Goal: Transaction & Acquisition: Purchase product/service

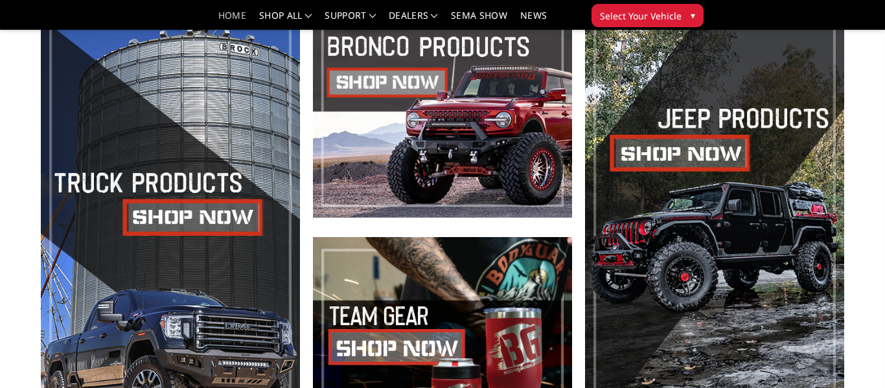
scroll to position [458, 0]
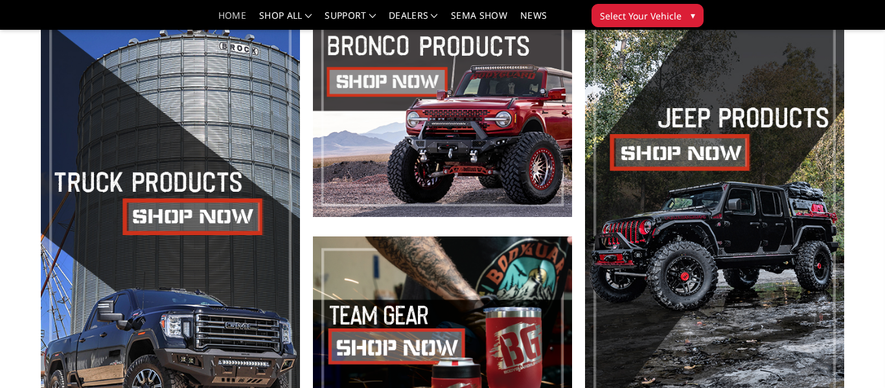
click at [208, 208] on span at bounding box center [170, 227] width 259 height 422
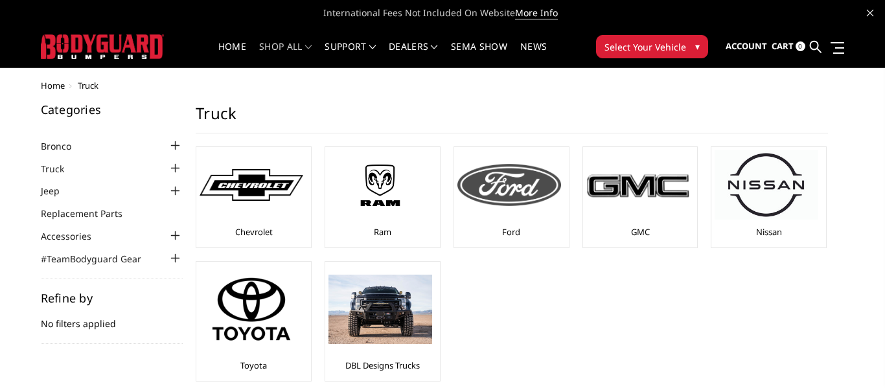
click at [488, 202] on img at bounding box center [509, 184] width 104 height 41
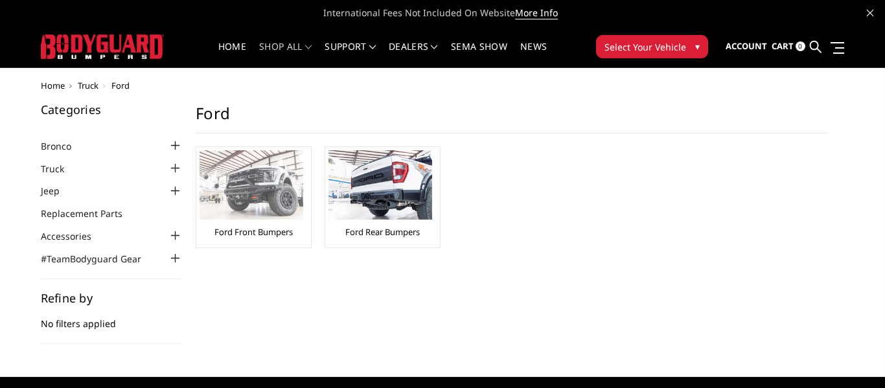
click at [217, 193] on img at bounding box center [251, 184] width 104 height 69
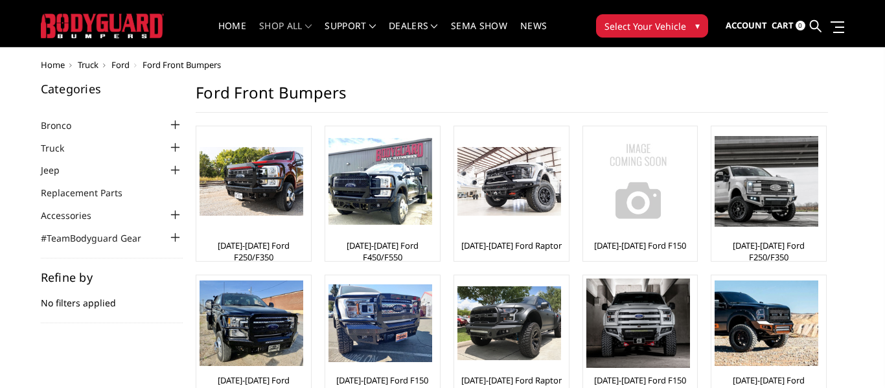
scroll to position [19, 0]
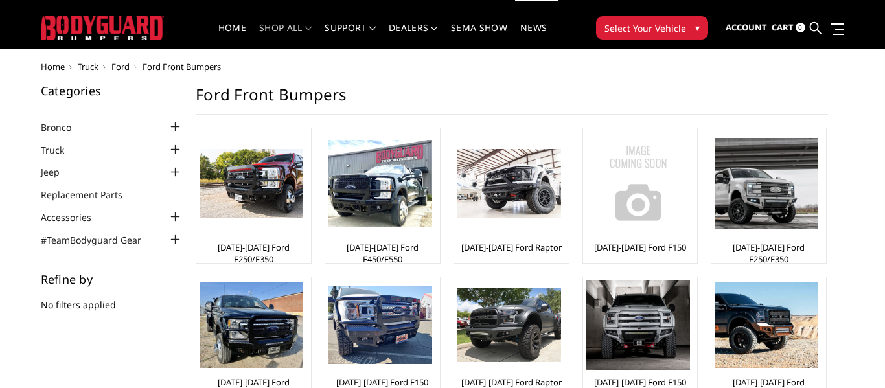
click at [217, 193] on img at bounding box center [251, 183] width 104 height 69
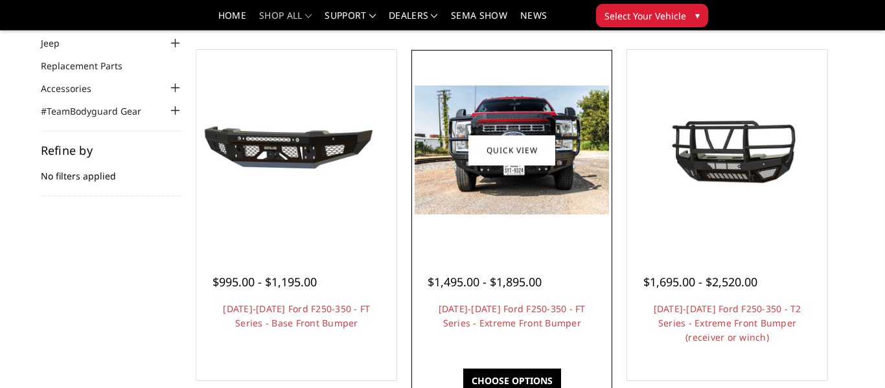
scroll to position [107, 0]
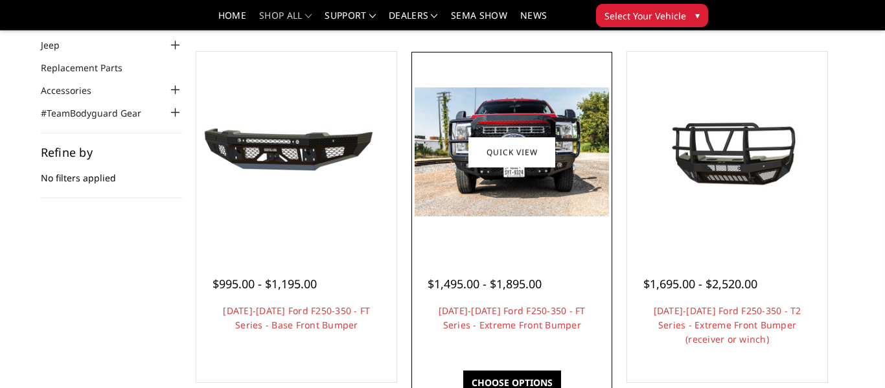
click at [499, 375] on link "Choose Options" at bounding box center [512, 382] width 98 height 25
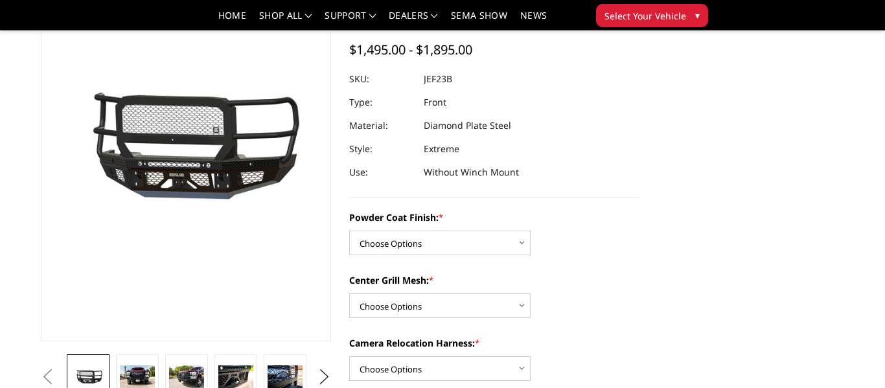
click at [451, 174] on dd "Without Winch Mount" at bounding box center [471, 172] width 95 height 23
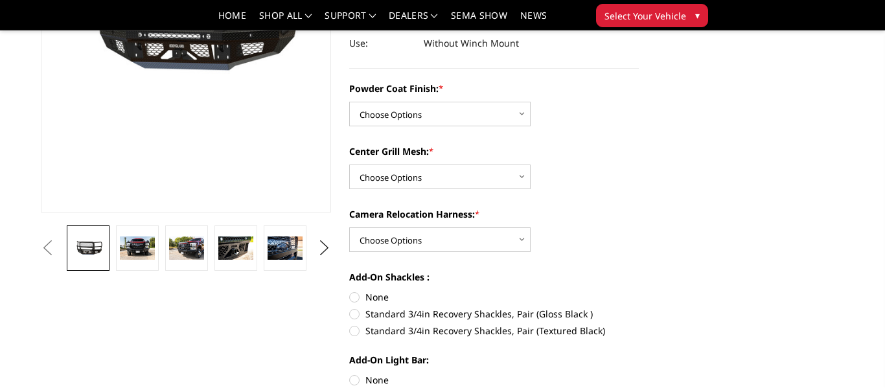
scroll to position [247, 0]
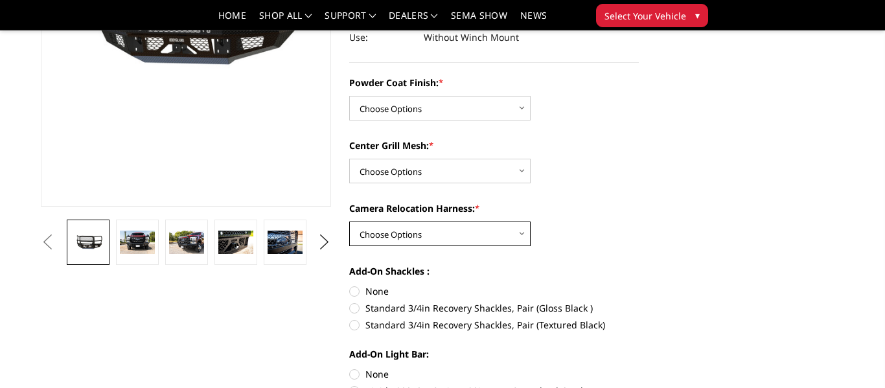
click at [515, 235] on select "Choose Options WITH Camera Relocation Harness WITHOUT Camera Relocation Harness" at bounding box center [439, 233] width 181 height 25
click at [515, 234] on select "Choose Options WITH Camera Relocation Harness WITHOUT Camera Relocation Harness" at bounding box center [439, 233] width 181 height 25
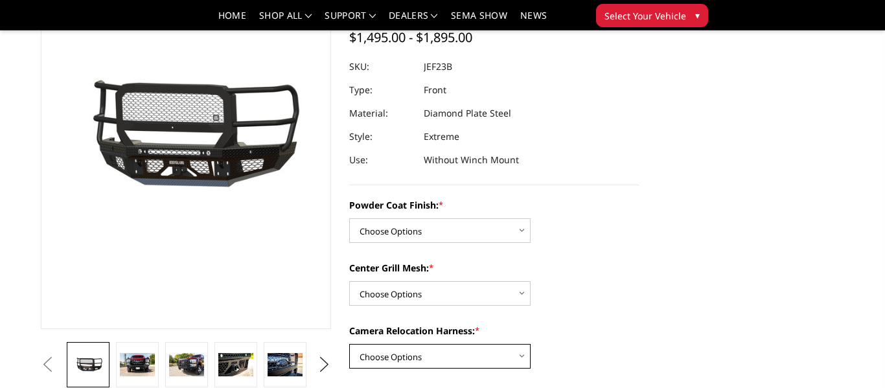
scroll to position [184, 0]
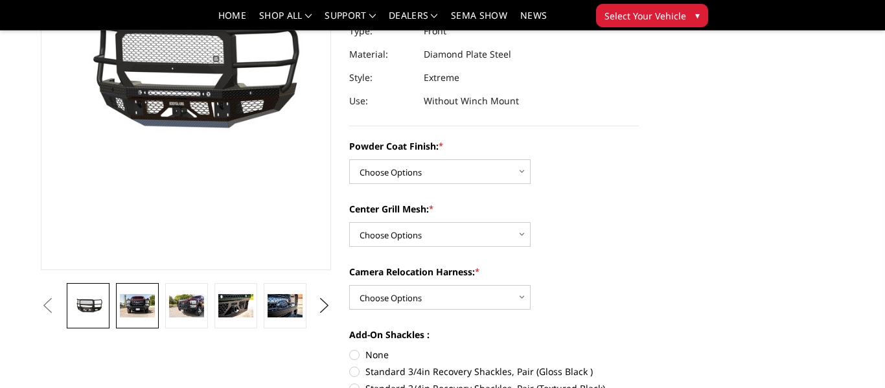
click at [126, 304] on img at bounding box center [137, 305] width 35 height 23
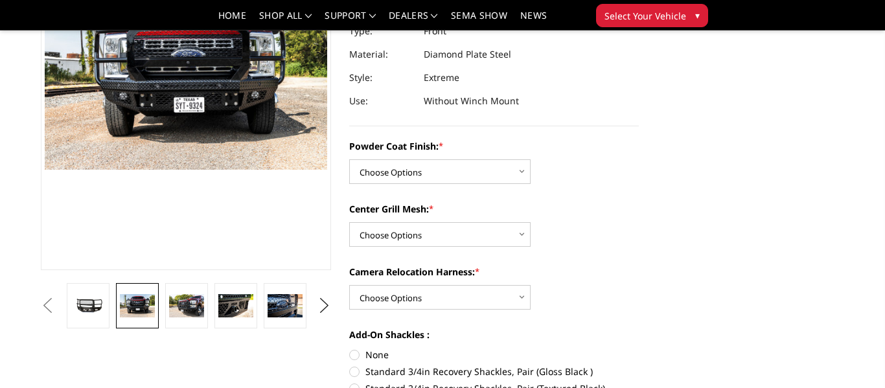
scroll to position [156, 0]
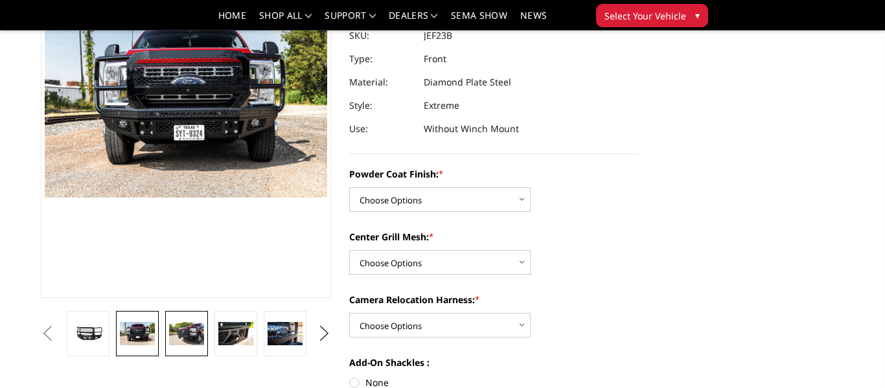
click at [181, 331] on img at bounding box center [186, 333] width 35 height 23
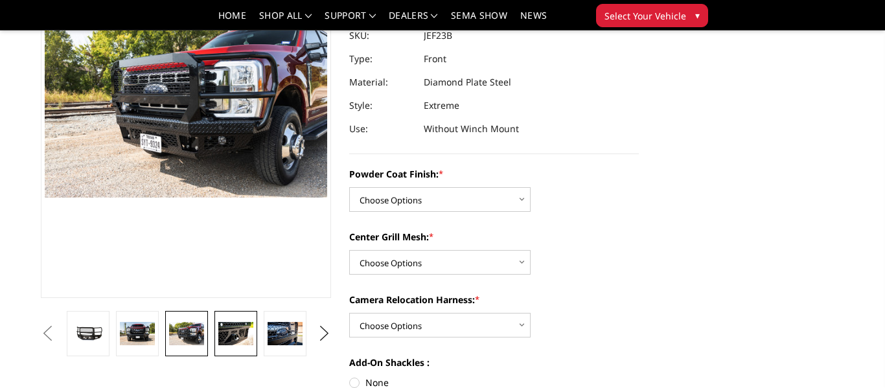
click at [236, 341] on img at bounding box center [235, 333] width 35 height 23
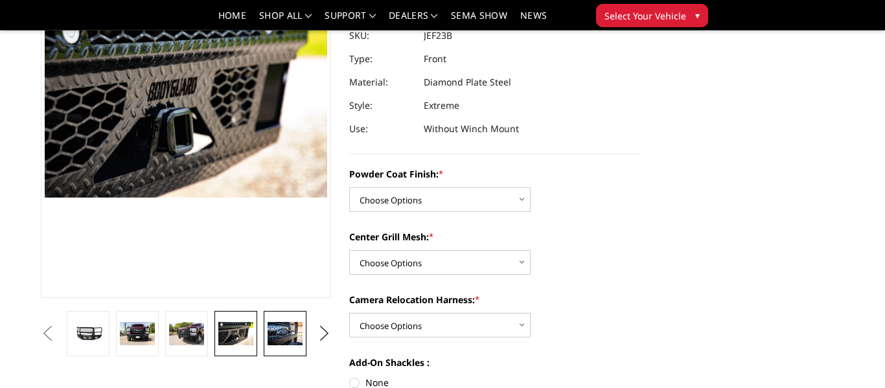
click at [280, 334] on img at bounding box center [284, 333] width 35 height 23
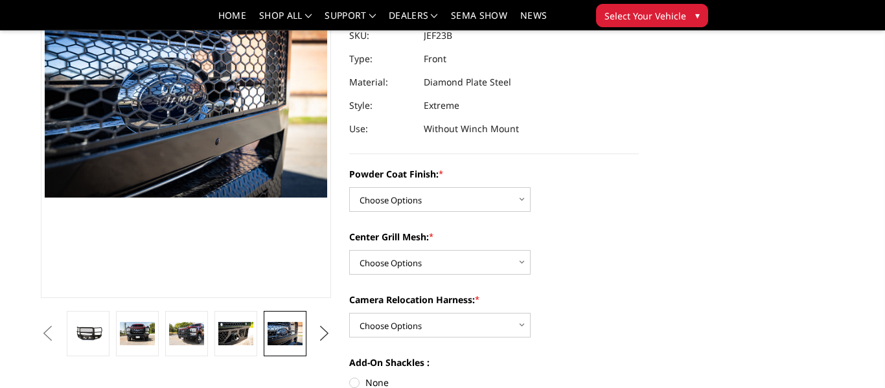
click at [324, 339] on button "Next" at bounding box center [323, 333] width 19 height 19
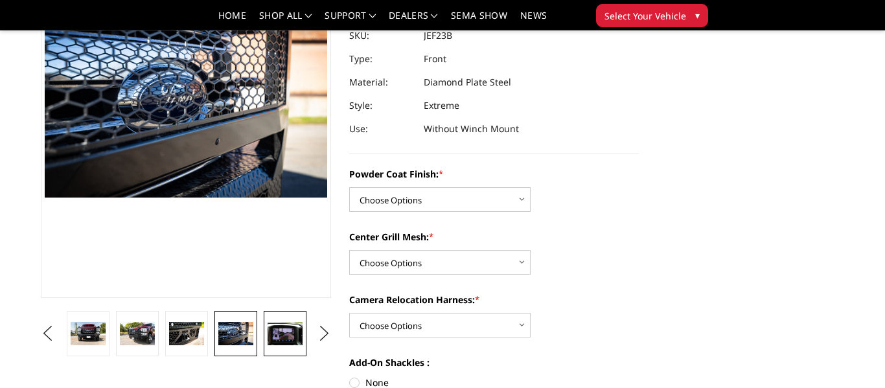
click at [286, 337] on img at bounding box center [284, 333] width 35 height 23
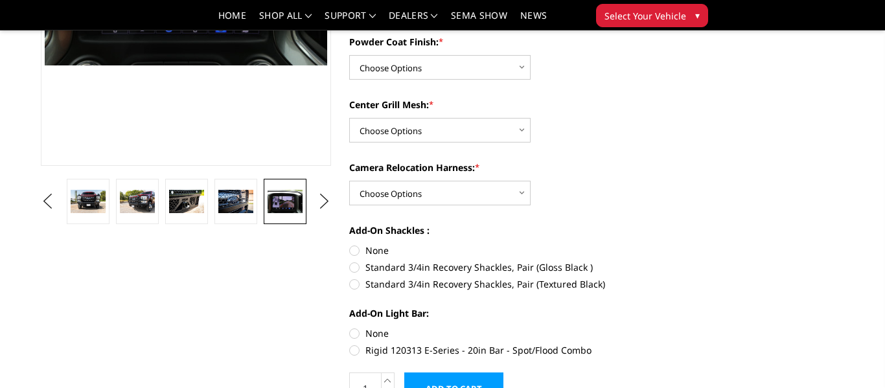
scroll to position [291, 0]
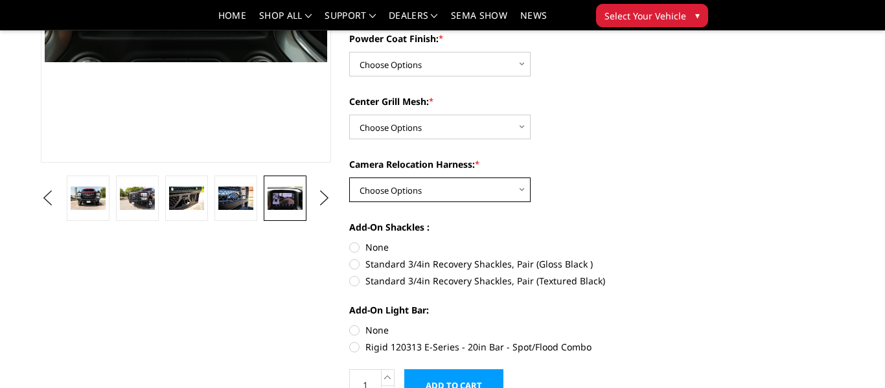
click at [512, 188] on select "Choose Options WITH Camera Relocation Harness WITHOUT Camera Relocation Harness" at bounding box center [439, 189] width 181 height 25
select select "3268"
click at [349, 177] on select "Choose Options WITH Camera Relocation Harness WITHOUT Camera Relocation Harness" at bounding box center [439, 189] width 181 height 25
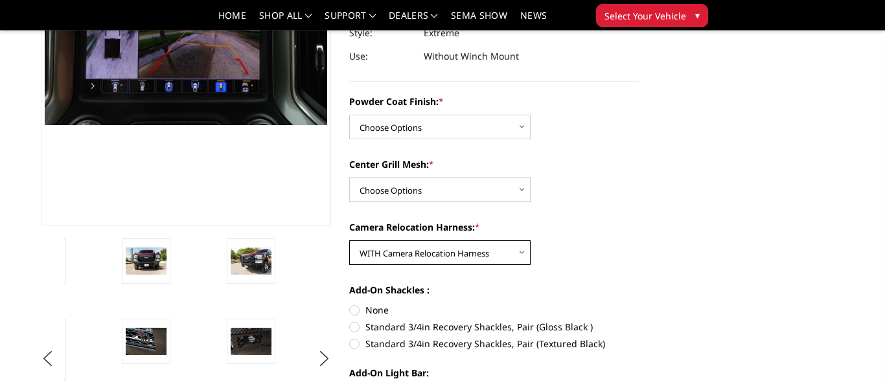
scroll to position [227, 0]
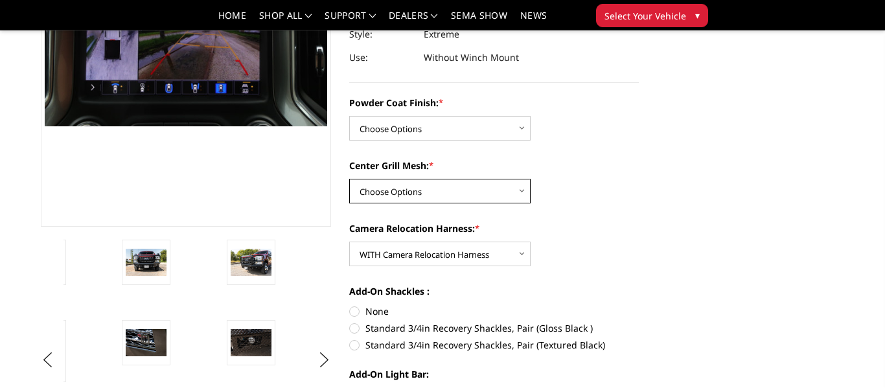
click at [520, 191] on select "Choose Options WITH Expanded Metal in Center Grill WITHOUT Expanded Metal in Ce…" at bounding box center [439, 191] width 181 height 25
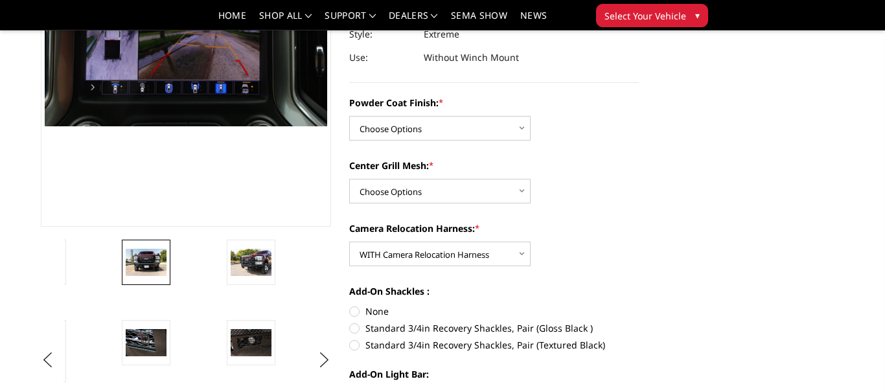
click at [140, 272] on img at bounding box center [146, 262] width 41 height 27
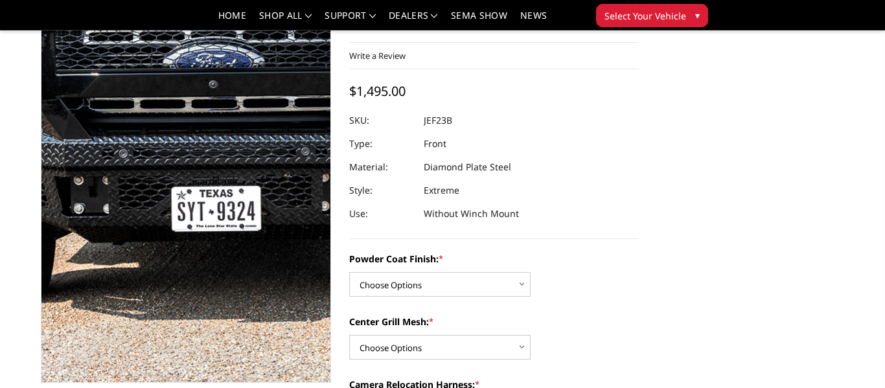
scroll to position [73, 0]
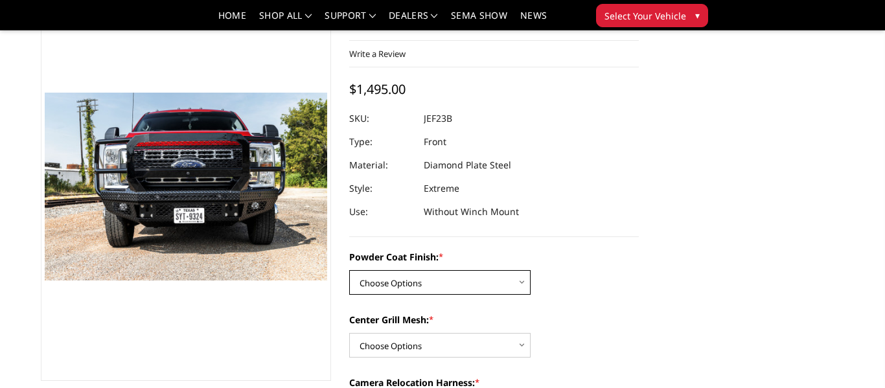
click at [469, 276] on select "Choose Options Bare Metal Gloss Black Powder Coat Textured Black Powder Coat" at bounding box center [439, 282] width 181 height 25
select select "3264"
click at [349, 270] on select "Choose Options Bare Metal Gloss Black Powder Coat Textured Black Powder Coat" at bounding box center [439, 282] width 181 height 25
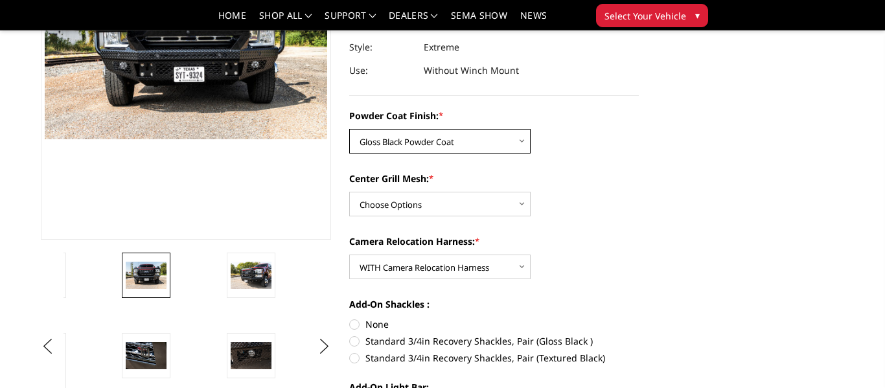
scroll to position [218, 0]
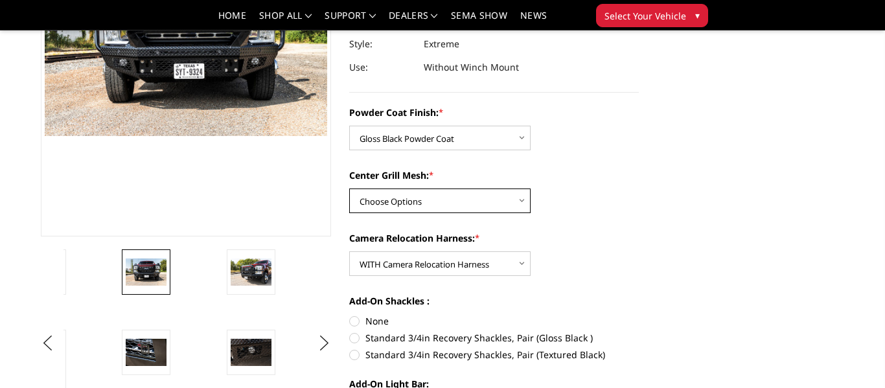
click at [516, 203] on select "Choose Options WITH Expanded Metal in Center Grill WITHOUT Expanded Metal in Ce…" at bounding box center [439, 200] width 181 height 25
select select "3266"
click at [349, 188] on select "Choose Options WITH Expanded Metal in Center Grill WITHOUT Expanded Metal in Ce…" at bounding box center [439, 200] width 181 height 25
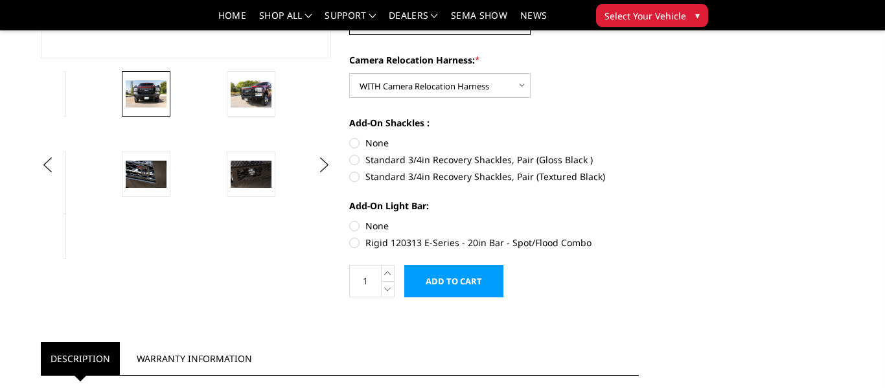
scroll to position [397, 0]
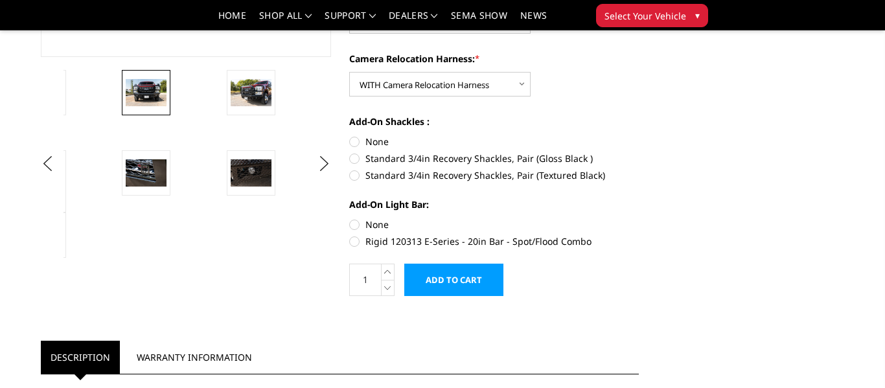
click at [354, 243] on label "Rigid 120313 E-Series - 20in Bar - Spot/Flood Combo" at bounding box center [494, 241] width 290 height 14
click at [638, 218] on input "Rigid 120313 E-Series - 20in Bar - Spot/Flood Combo" at bounding box center [638, 218] width 1 height 1
radio input "true"
click at [355, 228] on label "None" at bounding box center [494, 225] width 290 height 14
click at [350, 218] on input "None" at bounding box center [349, 218] width 1 height 1
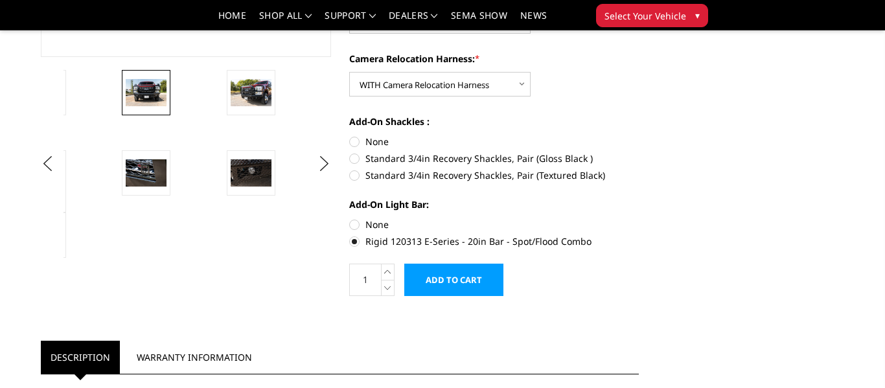
radio input "true"
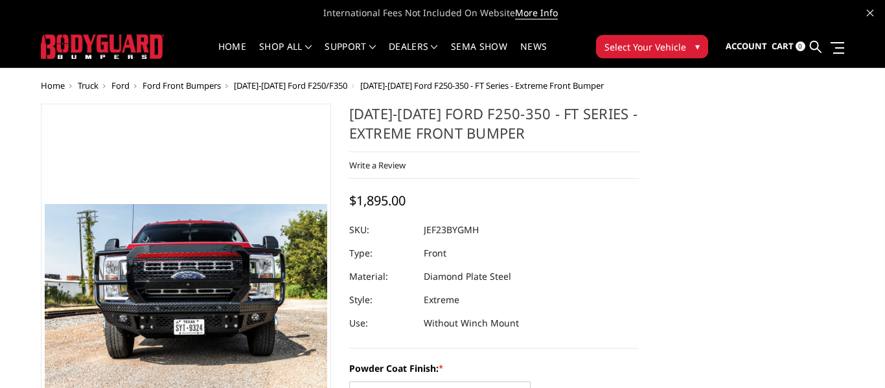
scroll to position [2, 0]
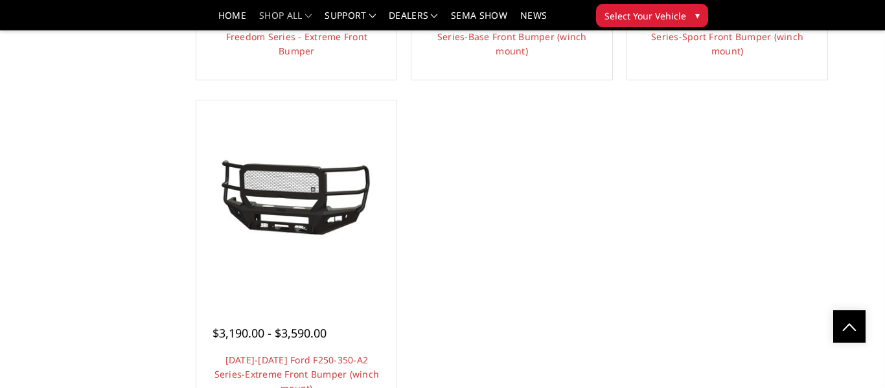
scroll to position [1099, 0]
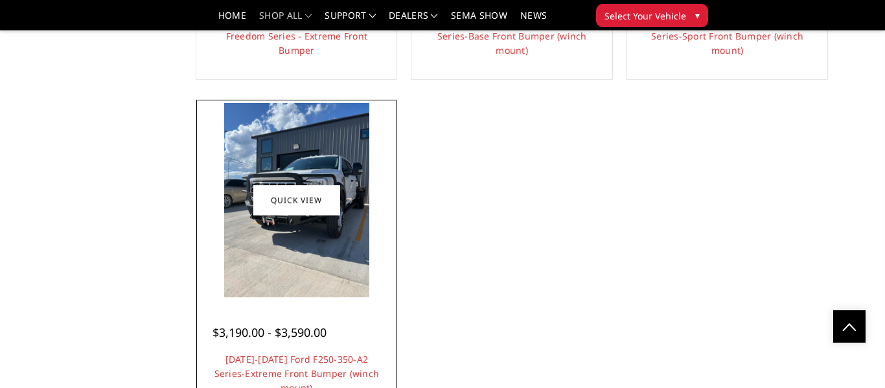
click at [275, 339] on div "$3,190.00 - $3,590.00" at bounding box center [269, 332] width 114 height 17
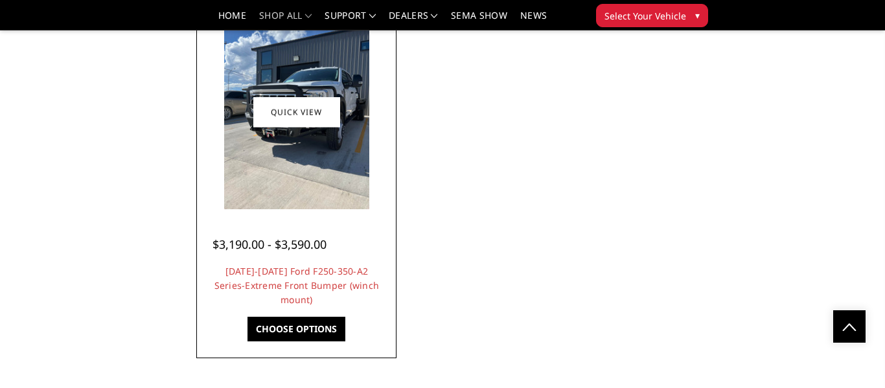
scroll to position [1188, 0]
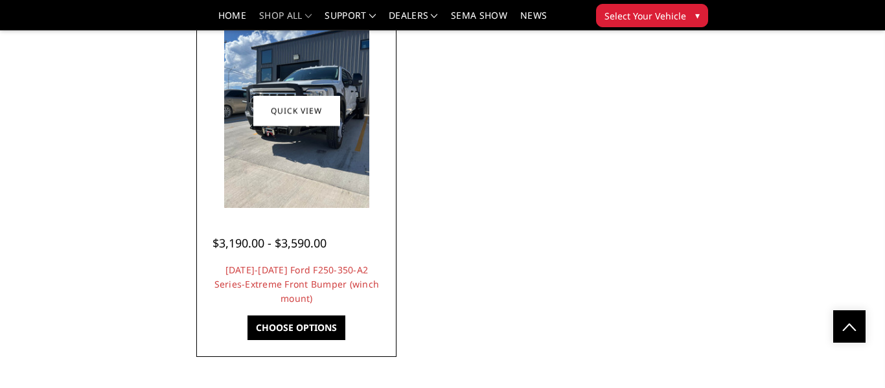
click at [275, 338] on link "Choose Options" at bounding box center [296, 327] width 98 height 25
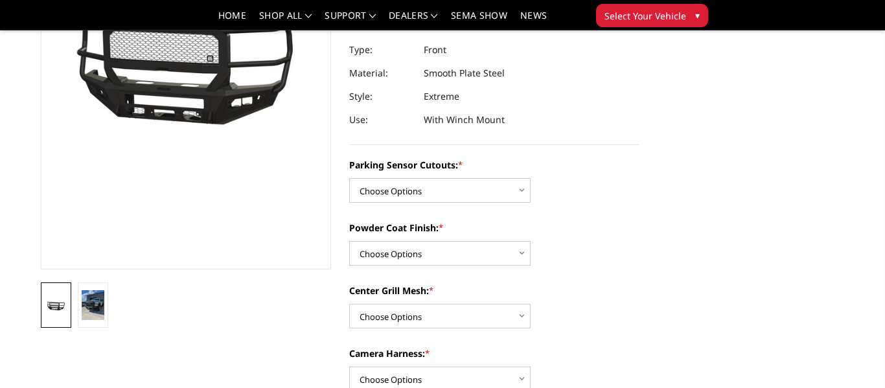
scroll to position [181, 0]
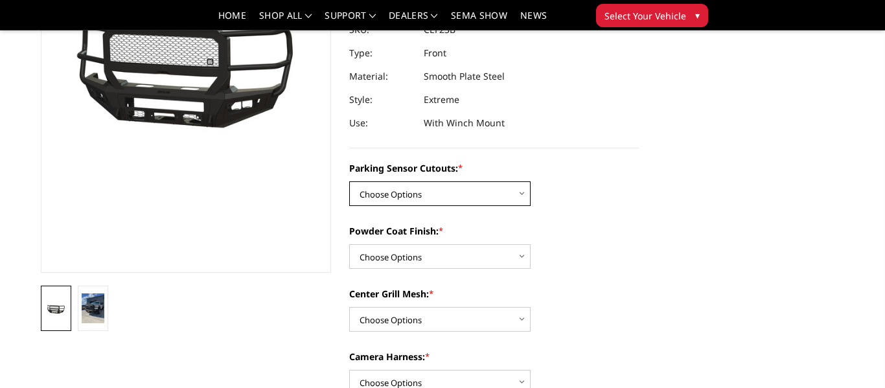
click at [509, 189] on select "Choose Options No-Without Parking Sensor Cutouts Yes-With Parking Sensor Cutouts" at bounding box center [439, 193] width 181 height 25
select select "2421"
click at [349, 181] on select "Choose Options No-Without Parking Sensor Cutouts Yes-With Parking Sensor Cutouts" at bounding box center [439, 193] width 181 height 25
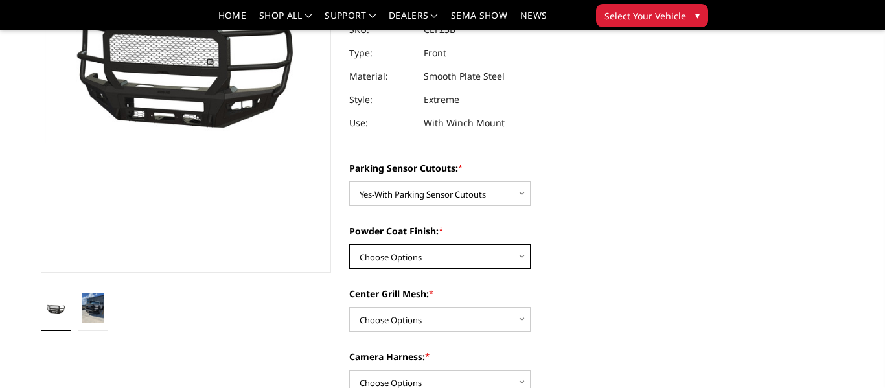
click at [503, 254] on select "Choose Options Bare Metal Textured Black Powder Coat" at bounding box center [439, 256] width 181 height 25
select select "2423"
click at [349, 244] on select "Choose Options Bare Metal Textured Black Powder Coat" at bounding box center [439, 256] width 181 height 25
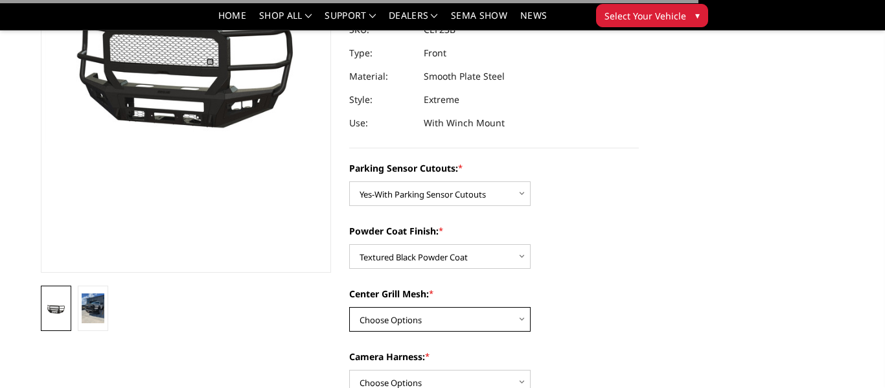
click at [513, 321] on select "Choose Options With Center Grill Mesh Without Center Grill Mesh" at bounding box center [439, 319] width 181 height 25
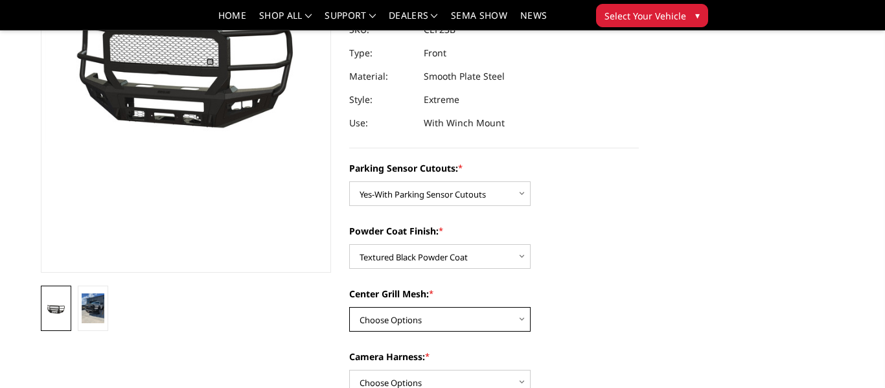
select select "2424"
click at [349, 307] on select "Choose Options With Center Grill Mesh Without Center Grill Mesh" at bounding box center [439, 319] width 181 height 25
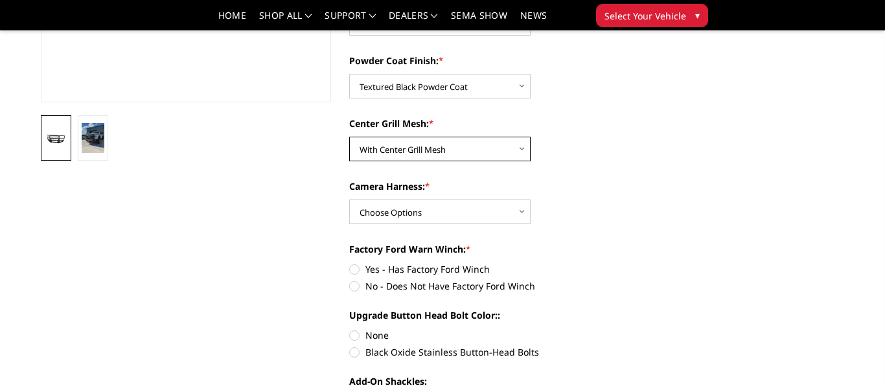
scroll to position [353, 0]
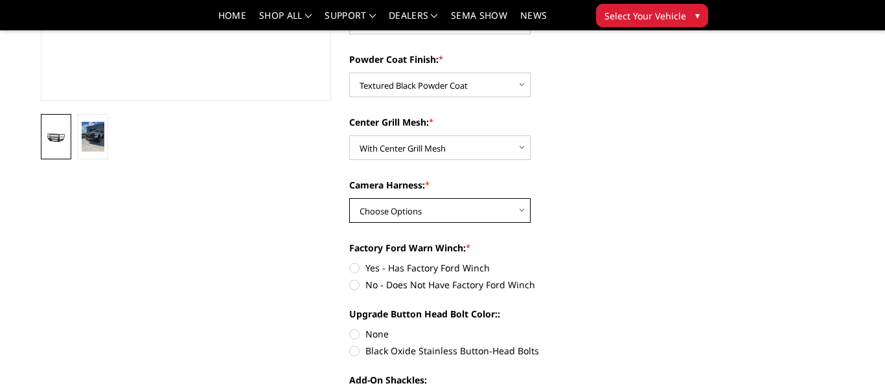
click at [514, 220] on select "Choose Options WITH Camera Harness WITHOUT Camera Harness" at bounding box center [439, 210] width 181 height 25
select select "2426"
click at [349, 198] on select "Choose Options WITH Camera Harness WITHOUT Camera Harness" at bounding box center [439, 210] width 181 height 25
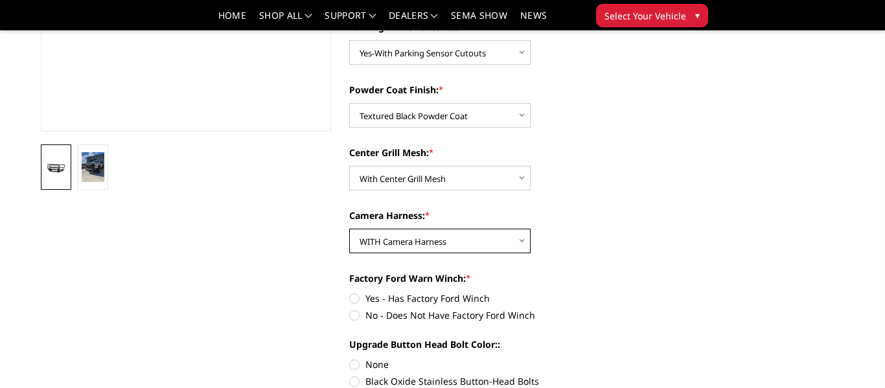
scroll to position [107, 0]
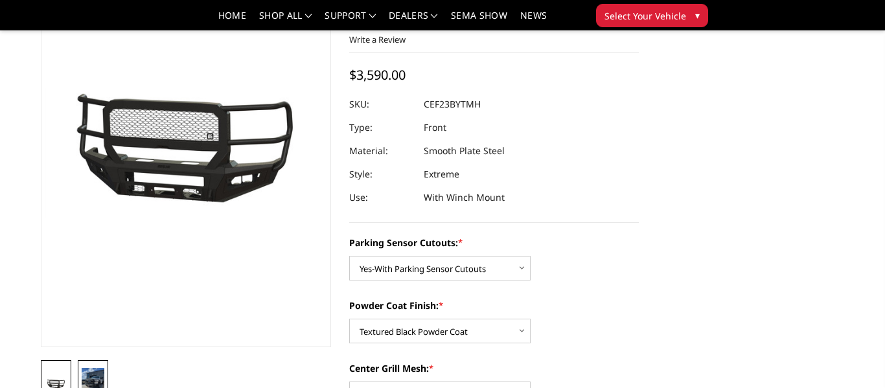
click at [96, 374] on img at bounding box center [93, 383] width 23 height 30
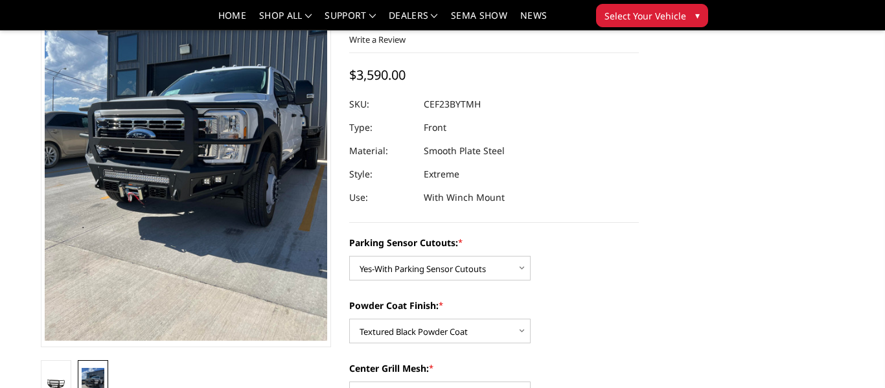
scroll to position [0, 0]
